Goal: Information Seeking & Learning: Compare options

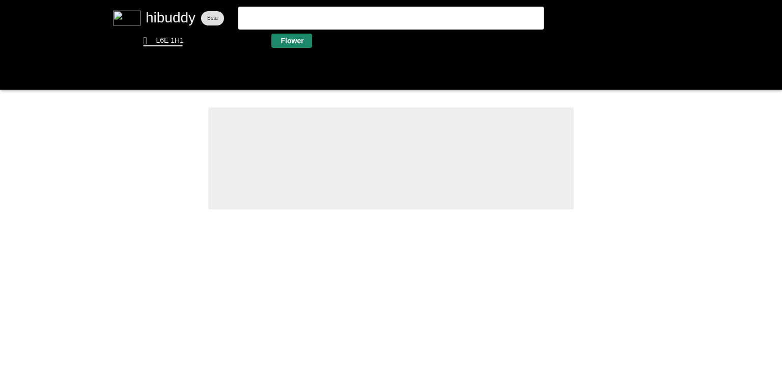
click at [295, 39] on flt-glass-pane at bounding box center [391, 188] width 782 height 376
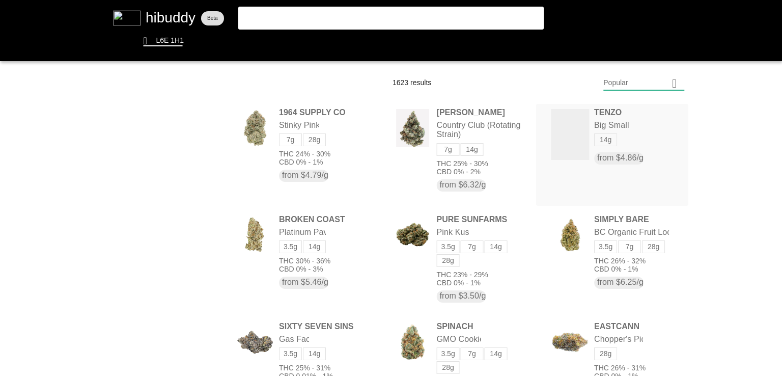
drag, startPoint x: 617, startPoint y: 127, endPoint x: 736, endPoint y: 125, distance: 118.7
click at [736, 125] on flt-glass-pane at bounding box center [391, 188] width 782 height 376
click at [622, 231] on flt-glass-pane at bounding box center [391, 188] width 782 height 376
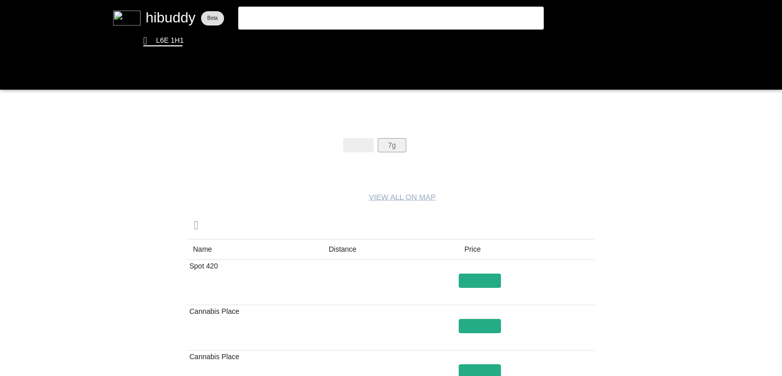
click at [391, 151] on flt-glass-pane at bounding box center [391, 188] width 782 height 376
click at [442, 141] on flt-glass-pane at bounding box center [391, 188] width 782 height 376
click at [428, 144] on flt-glass-pane at bounding box center [391, 188] width 782 height 376
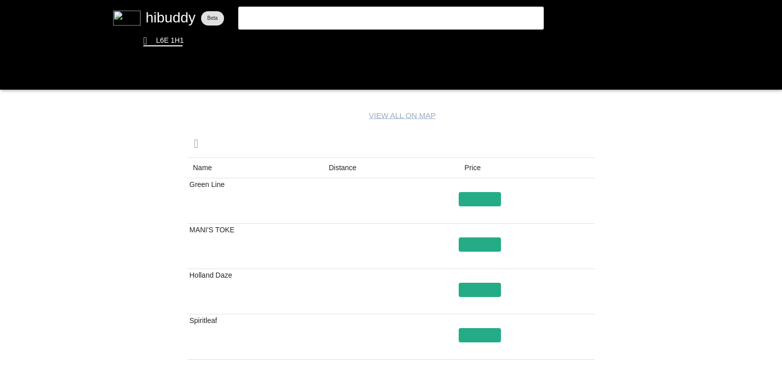
click at [347, 173] on flt-glass-pane at bounding box center [391, 188] width 782 height 376
click at [483, 192] on flt-glass-pane at bounding box center [391, 188] width 782 height 376
click at [465, 243] on flt-glass-pane at bounding box center [391, 188] width 782 height 376
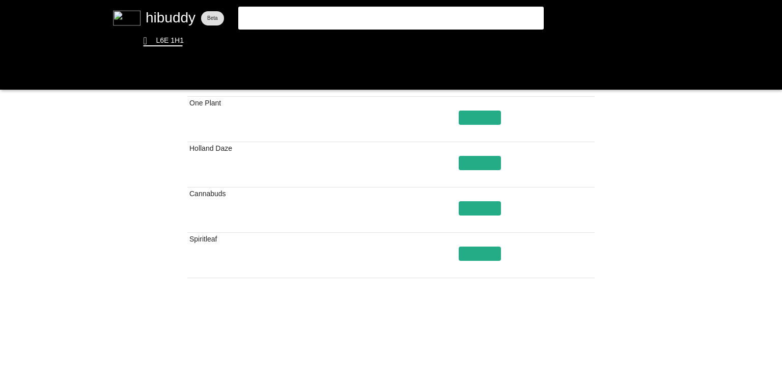
click at [586, 333] on flt-glass-pane at bounding box center [391, 188] width 782 height 376
click at [581, 329] on flt-glass-pane at bounding box center [391, 188] width 782 height 376
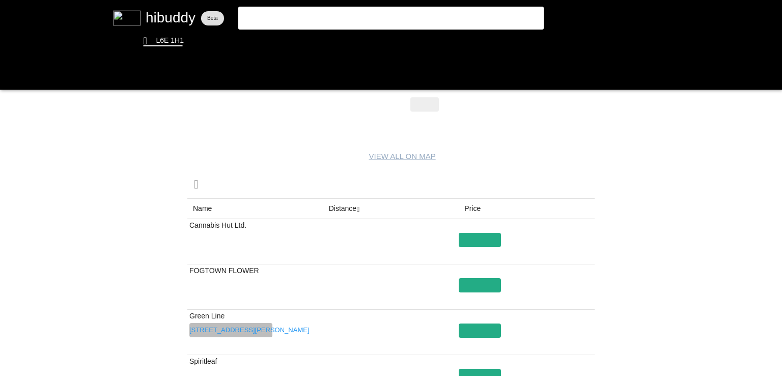
click at [226, 326] on flt-glass-pane at bounding box center [391, 188] width 782 height 376
click at [485, 332] on flt-glass-pane at bounding box center [391, 188] width 782 height 376
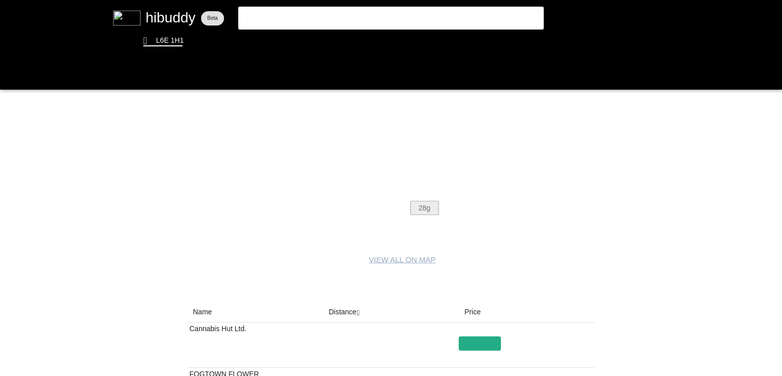
click at [428, 204] on flt-glass-pane at bounding box center [391, 188] width 782 height 376
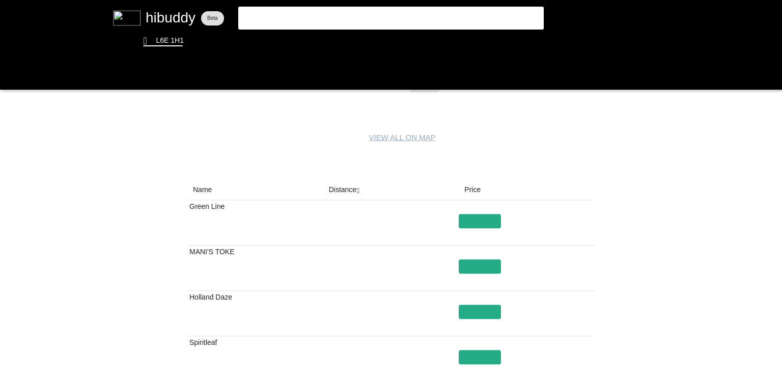
click at [475, 265] on flt-glass-pane at bounding box center [391, 188] width 782 height 376
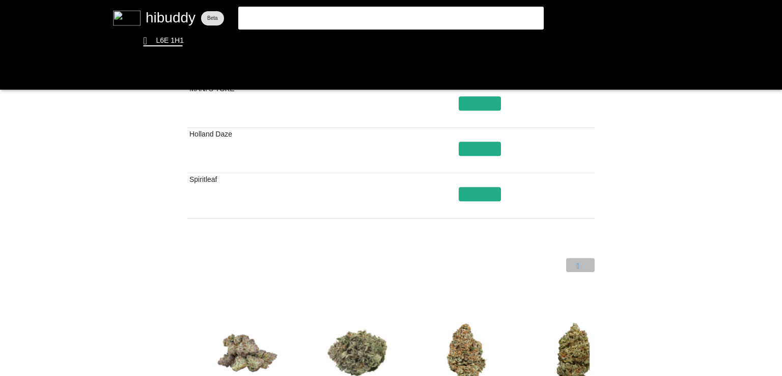
click at [574, 271] on flt-glass-pane at bounding box center [391, 188] width 782 height 376
